Goal: Find specific page/section

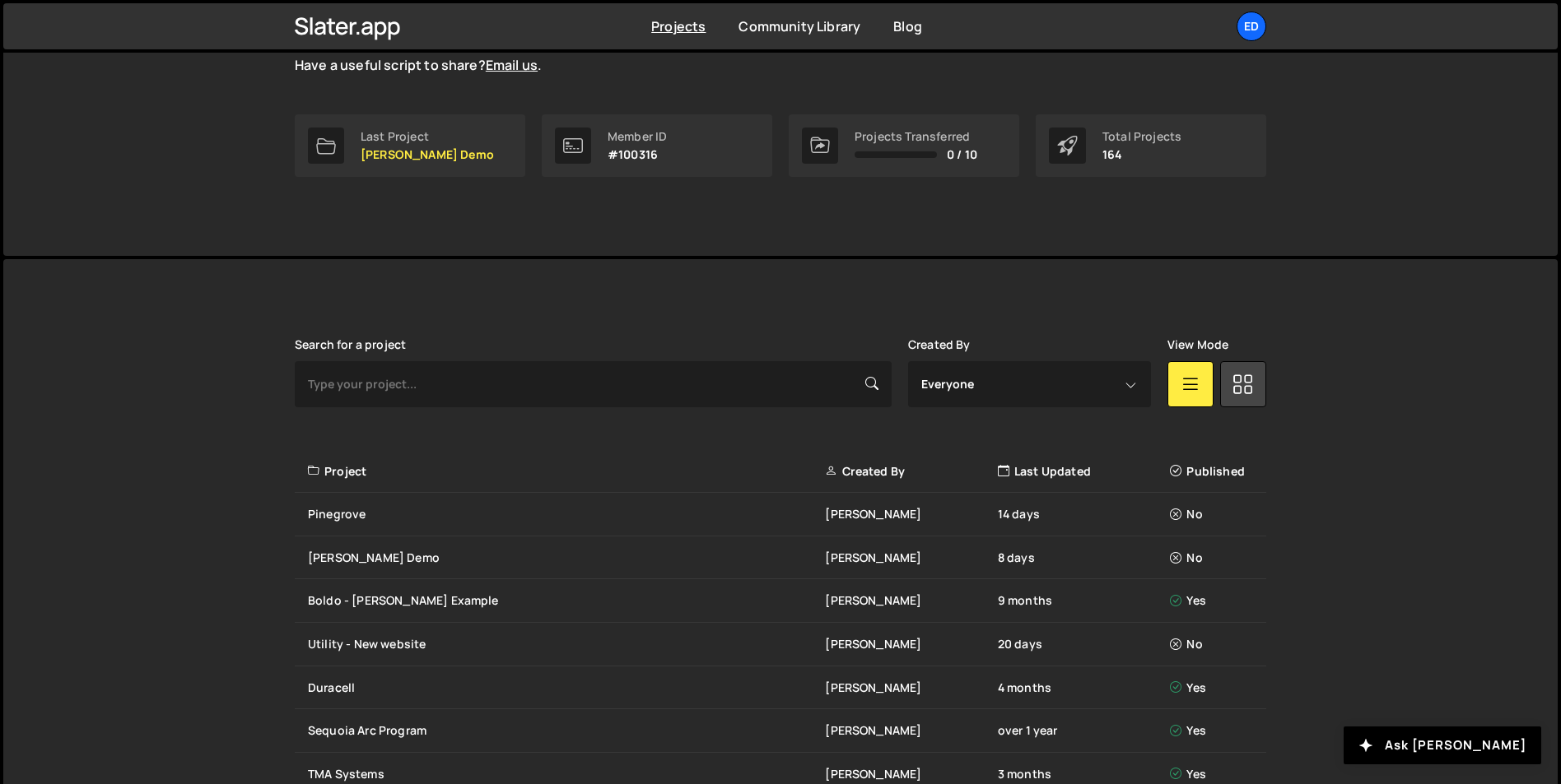
scroll to position [344, 0]
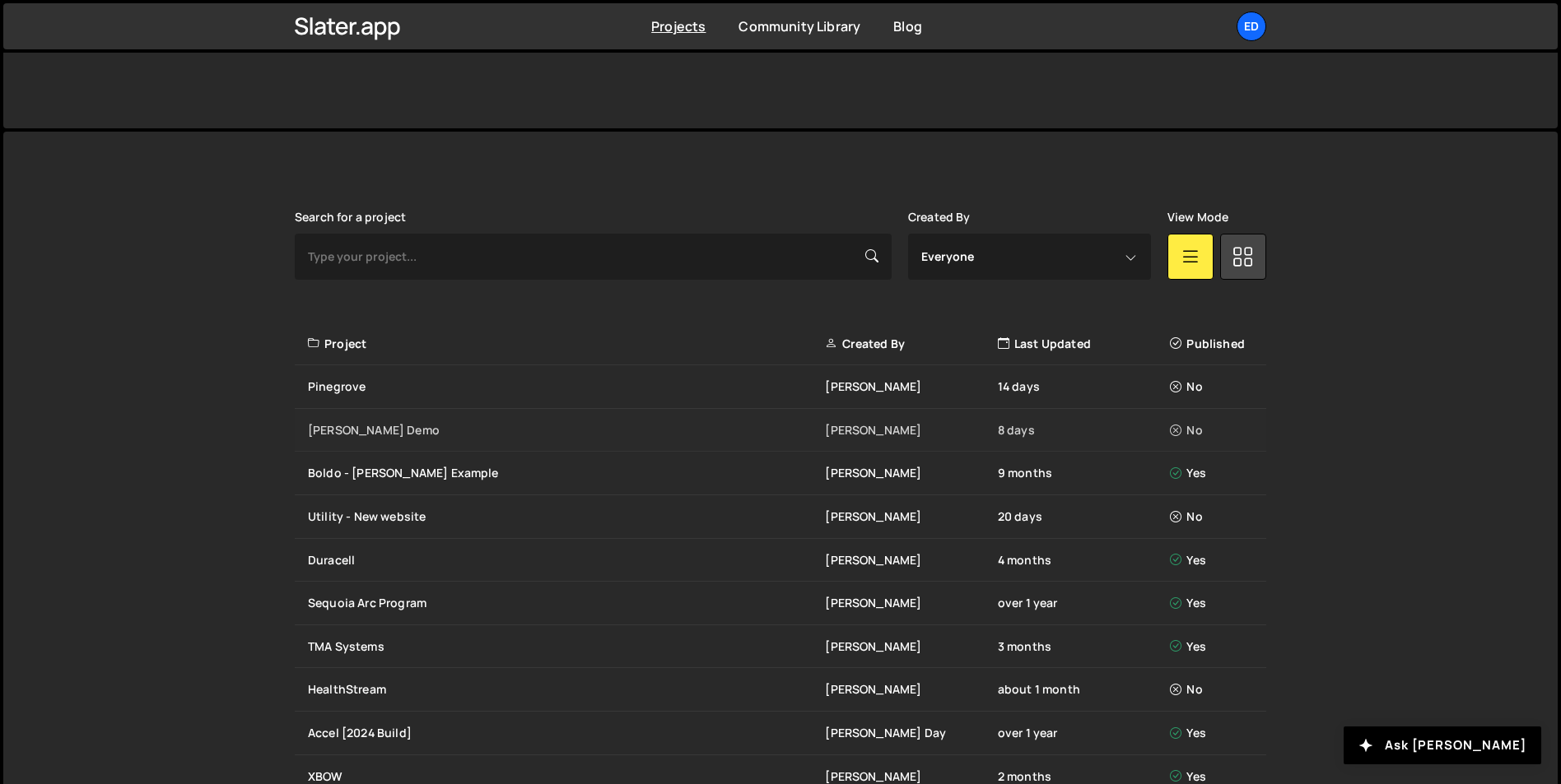
click at [385, 427] on div "[PERSON_NAME] Demo" at bounding box center [566, 430] width 517 height 16
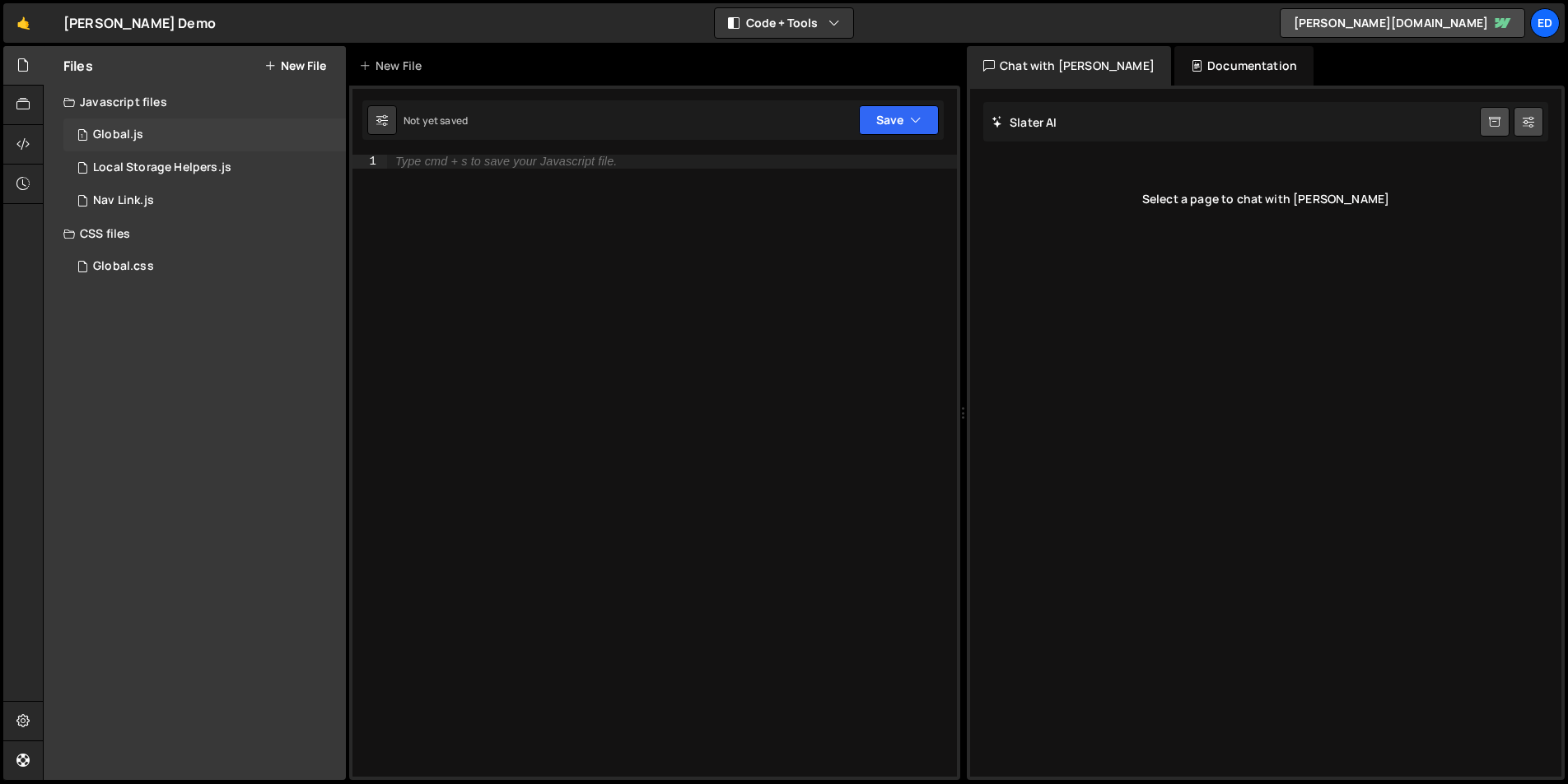
click at [148, 144] on div "1 Global.js 0" at bounding box center [204, 135] width 282 height 33
